Goal: Information Seeking & Learning: Learn about a topic

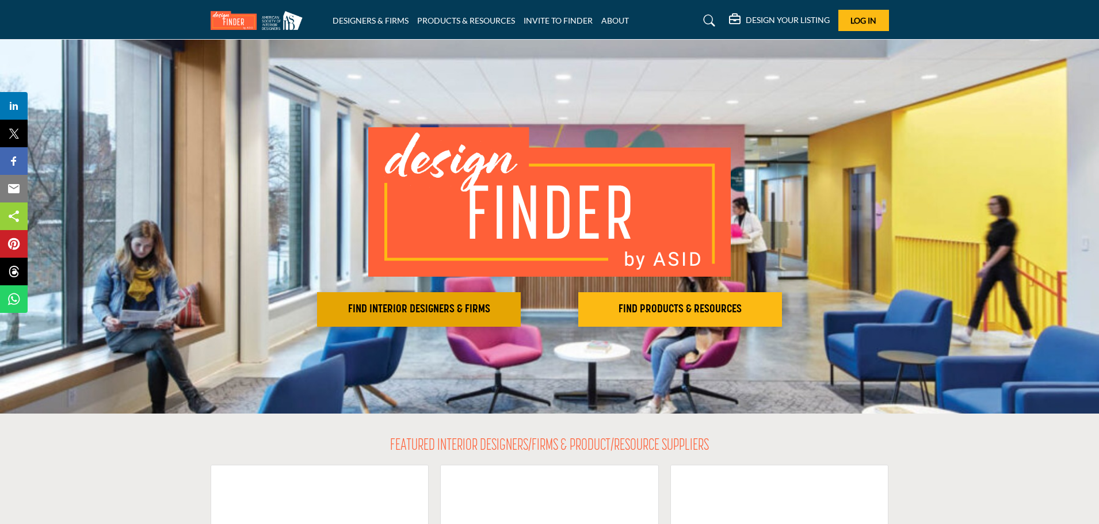
click at [434, 302] on button "FIND INTERIOR DESIGNERS & FIRMS" at bounding box center [419, 309] width 204 height 35
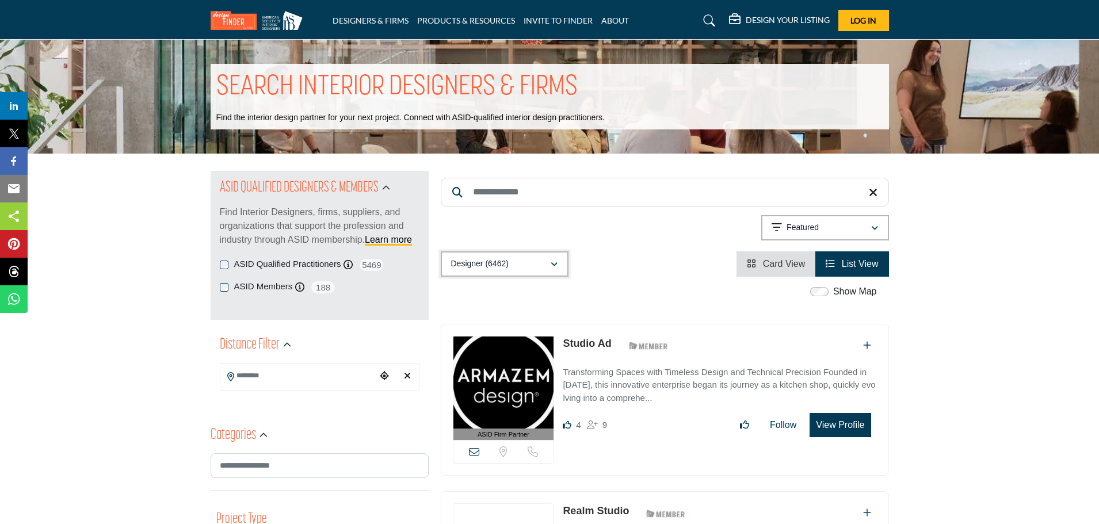
click at [488, 274] on button "Designer (6462)" at bounding box center [505, 263] width 128 height 25
click at [490, 342] on b "(280)" at bounding box center [494, 346] width 18 height 10
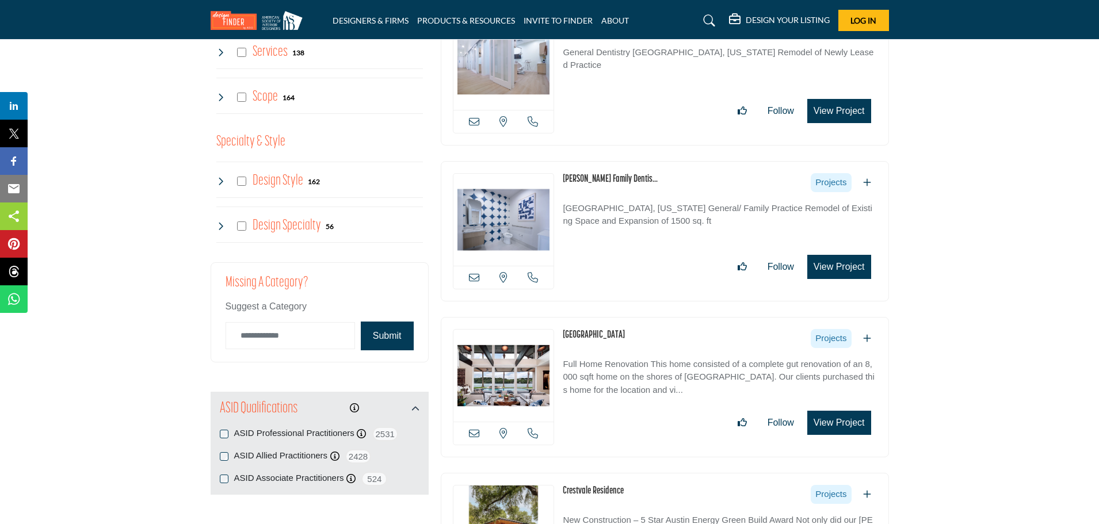
scroll to position [978, 0]
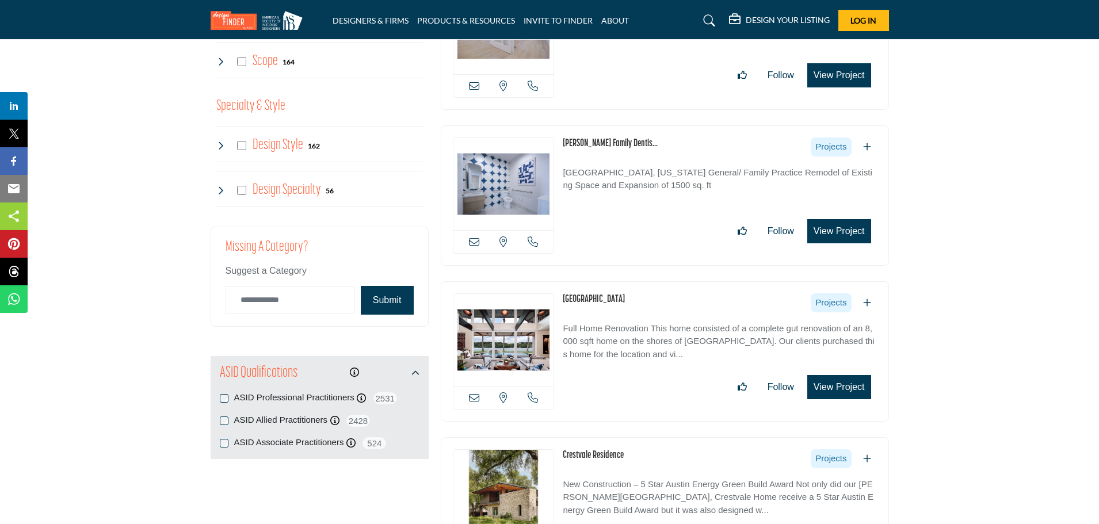
click at [604, 296] on link "Island Cove Residence" at bounding box center [594, 300] width 62 height 10
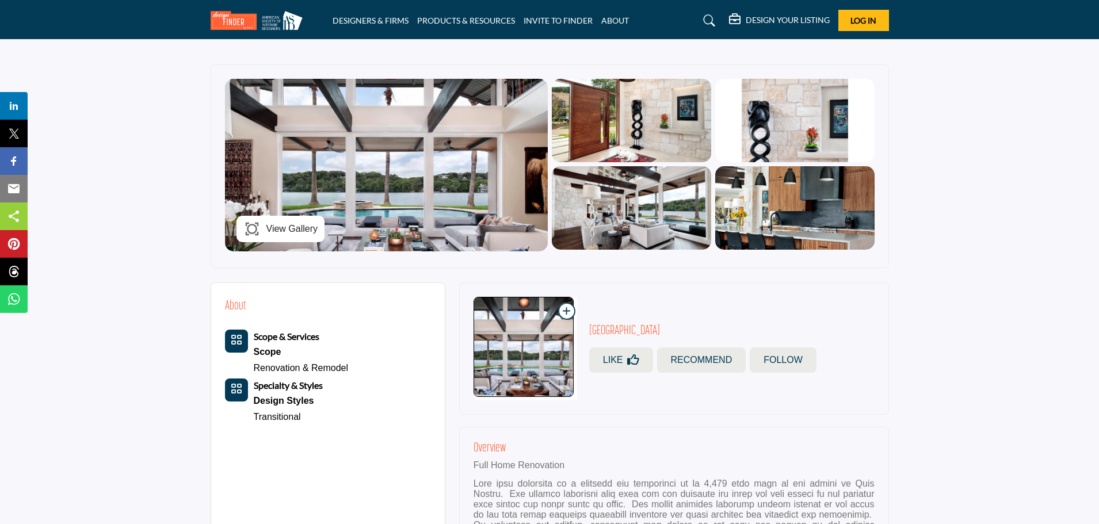
scroll to position [288, 0]
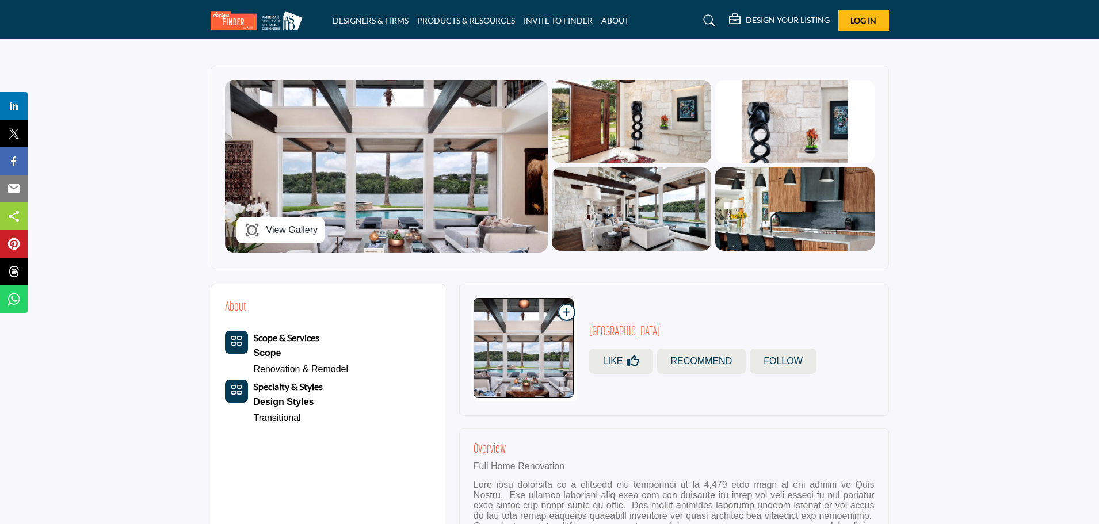
click at [276, 232] on span "View Gallery" at bounding box center [292, 230] width 52 height 14
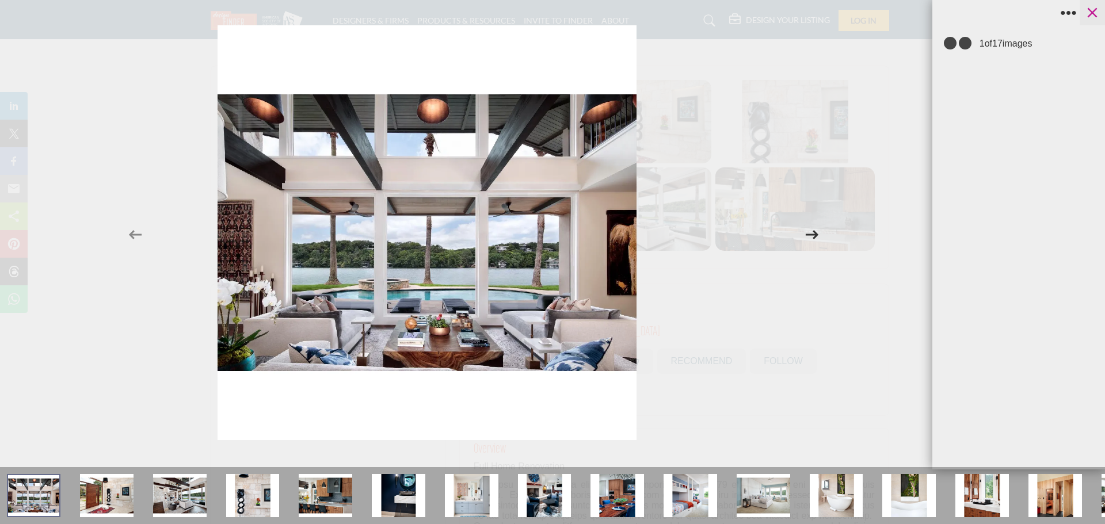
click at [1100, 11] on icon at bounding box center [1092, 12] width 17 height 17
